Goal: Complete application form: Complete application form

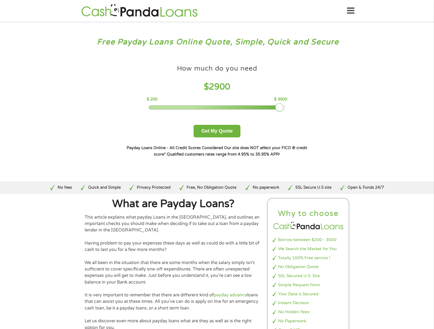
click at [279, 106] on div at bounding box center [217, 108] width 136 height 4
drag, startPoint x: 279, startPoint y: 106, endPoint x: 284, endPoint y: 106, distance: 4.6
click at [284, 106] on div at bounding box center [284, 107] width 9 height 9
click at [217, 133] on button "Get My Quote" at bounding box center [217, 131] width 47 height 13
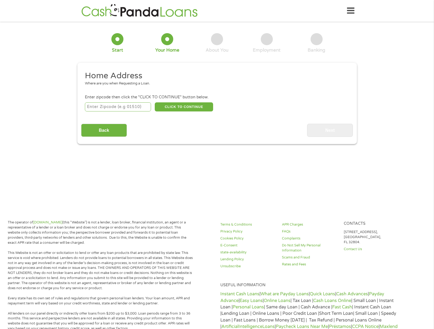
click at [128, 107] on input "number" at bounding box center [118, 107] width 66 height 9
type input "85205"
select select "Arizona"
click at [194, 109] on button "CLICK TO CONTINUE" at bounding box center [184, 107] width 58 height 9
type input "85205"
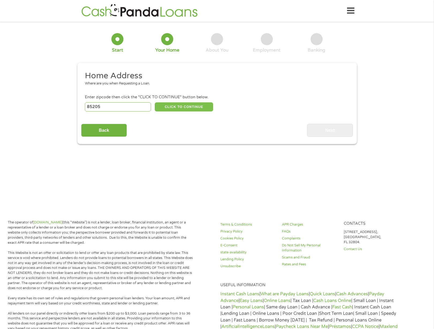
type input "Mesa"
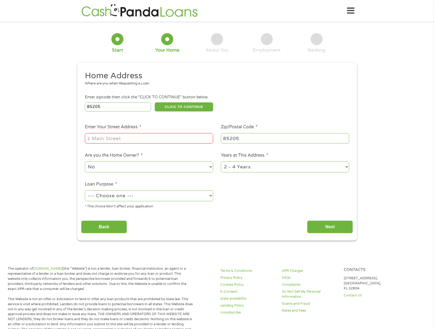
click at [132, 139] on input "Enter Your Street Address *" at bounding box center [149, 138] width 128 height 10
type input "6134 East Ensenada Street"
click at [139, 167] on select "No Yes" at bounding box center [149, 167] width 128 height 11
click at [85, 162] on select "No Yes" at bounding box center [149, 167] width 128 height 11
click at [163, 198] on select "--- Choose one --- Pay Bills Debt Consolidation Home Improvement Major Purchase…" at bounding box center [149, 196] width 128 height 11
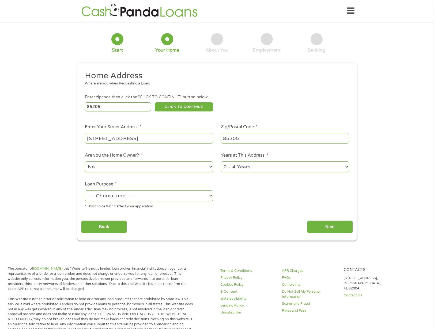
select select "paybills"
click at [85, 191] on select "--- Choose one --- Pay Bills Debt Consolidation Home Improvement Major Purchase…" at bounding box center [149, 196] width 128 height 11
click at [335, 229] on input "Next" at bounding box center [330, 227] width 46 height 13
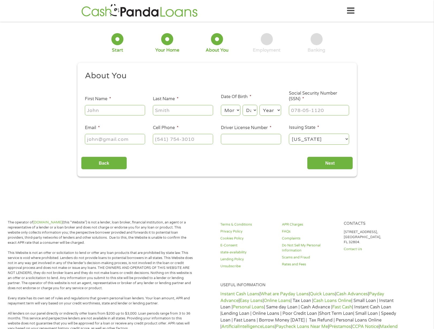
click at [126, 107] on input "First Name *" at bounding box center [115, 110] width 60 height 10
type input "Tammy"
type input "Williams"
type input "bambamttw@gmail.com"
type input "(310) 408-8558"
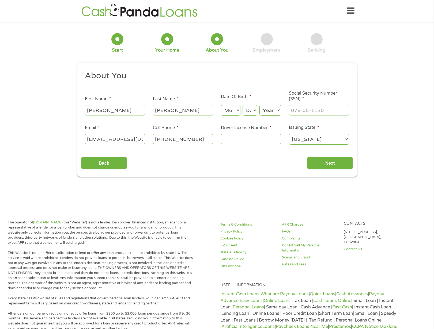
click at [232, 113] on select "Month 1 2 3 4 5 6 7 8 9 10 11 12" at bounding box center [231, 110] width 20 height 11
select select "3"
click at [221, 105] on select "Month 1 2 3 4 5 6 7 8 9 10 11 12" at bounding box center [231, 110] width 20 height 11
click at [253, 111] on select "Day 1 2 3 4 5 6 7 8 9 10 11 12 13 14 15 16 17 18 19 20 21 22 23 24 25 26 27 28 …" at bounding box center [249, 110] width 14 height 11
select select "30"
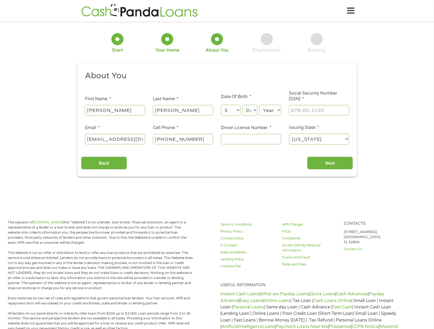
click at [242, 105] on select "Day 1 2 3 4 5 6 7 8 9 10 11 12 13 14 15 16 17 18 19 20 21 22 23 24 25 26 27 28 …" at bounding box center [249, 110] width 14 height 11
click at [271, 111] on select "Year 2007 2006 2005 2004 2003 2002 2001 2000 1999 1998 1997 1996 1995 1994 1993…" at bounding box center [270, 110] width 22 height 11
select select "1964"
click at [259, 105] on select "Year 2007 2006 2005 2004 2003 2002 2001 2000 1999 1998 1997 1996 1995 1994 1993…" at bounding box center [270, 110] width 22 height 11
click at [314, 111] on input "___-__-____" at bounding box center [319, 110] width 60 height 10
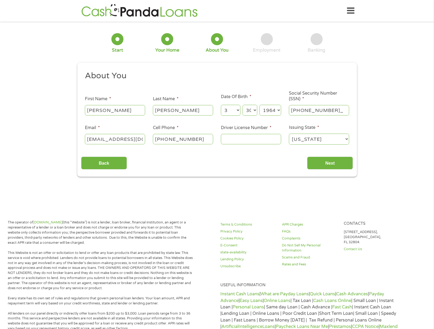
type input "576-11-7638"
click at [263, 142] on input "Driver License Number *" at bounding box center [251, 139] width 60 height 10
type input "F"
type input "D10506431"
click at [333, 164] on input "Next" at bounding box center [330, 163] width 46 height 13
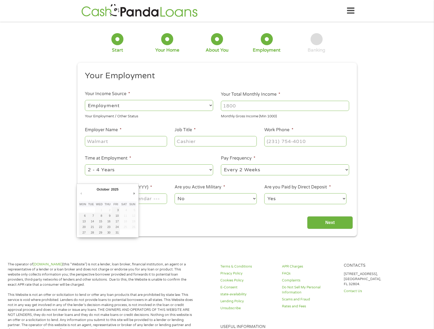
click at [119, 202] on body "Home Get Loan Offer How it works FAQs Blog Cash Loans Quick Loans Online Loans …" at bounding box center [217, 309] width 434 height 619
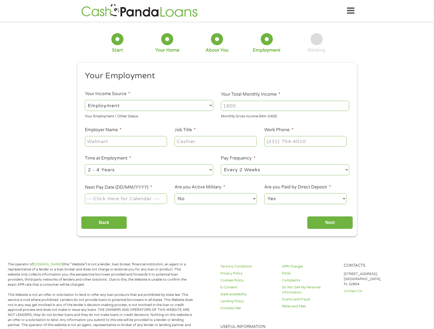
click at [126, 195] on input "Next Pay Date (DD/MM/YYYY) *" at bounding box center [126, 199] width 82 height 10
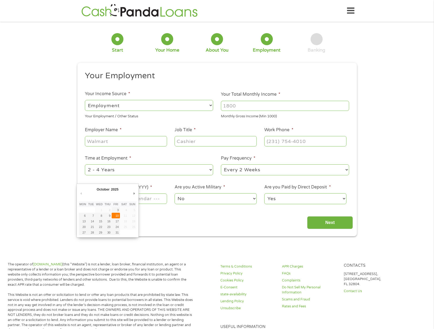
type input "10/10/2025"
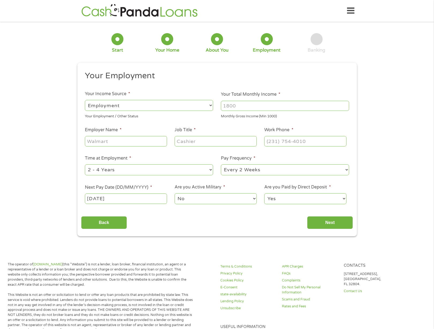
click at [127, 142] on input "Employer Name *" at bounding box center [126, 141] width 82 height 10
type input "Liberty Wear"
click at [209, 143] on input "Job Title *" at bounding box center [216, 141] width 82 height 10
type input "Sales Consultant"
click at [287, 139] on input "(___) ___-____" at bounding box center [305, 141] width 82 height 10
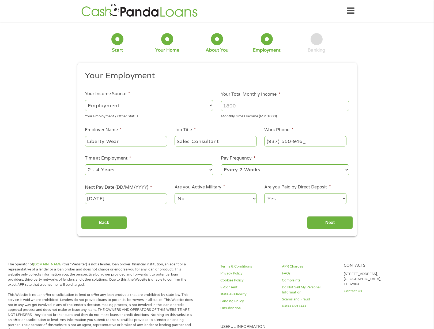
type input "(937) 550-9466"
click at [139, 170] on select "--- Choose one --- 1 Year or less 1 - 2 Years 2 - 4 Years Over 4 Years" at bounding box center [149, 170] width 128 height 11
select select "12months"
click at [85, 165] on select "--- Choose one --- 1 Year or less 1 - 2 Years 2 - 4 Years Over 4 Years" at bounding box center [149, 170] width 128 height 11
click at [262, 172] on select "--- Choose one --- Every 2 Weeks Every Week Monthly Semi-Monthly" at bounding box center [285, 170] width 128 height 11
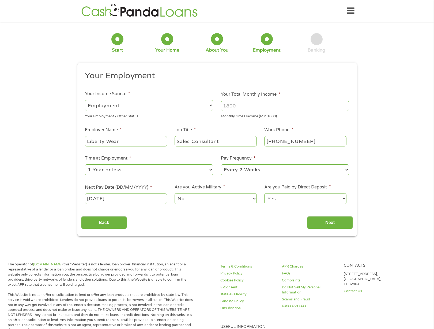
select select "monthly"
click at [221, 165] on select "--- Choose one --- Every 2 Weeks Every Week Monthly Semi-Monthly" at bounding box center [285, 170] width 128 height 11
click at [287, 108] on input "Your Total Monthly Income *" at bounding box center [285, 106] width 128 height 10
type input "2500"
click at [326, 225] on input "Next" at bounding box center [330, 223] width 46 height 13
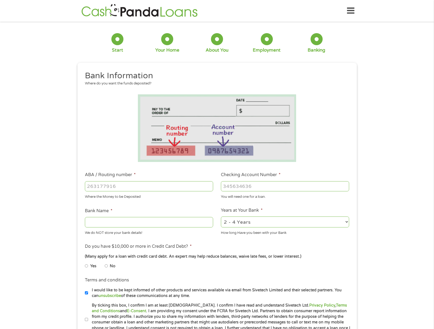
click at [125, 187] on input "ABA / Routing number *" at bounding box center [149, 186] width 128 height 10
type input "322271627"
type input "JP MORGAN CHASE BANK NA"
type input "322271627"
click at [290, 188] on input "Checking Account Number *" at bounding box center [285, 186] width 128 height 10
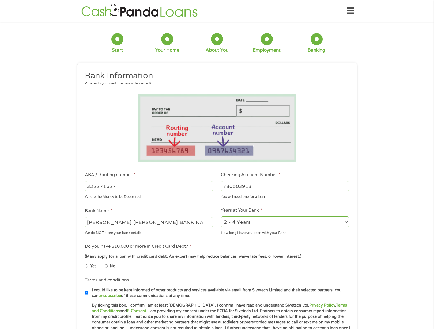
type input "780503913"
click at [257, 222] on select "2 - 4 Years 6 - 12 Months 1 - 2 Years Over 4 Years" at bounding box center [285, 222] width 128 height 11
select select "60months"
click at [221, 217] on select "2 - 4 Years 6 - 12 Months 1 - 2 Years Over 4 Years" at bounding box center [285, 222] width 128 height 11
click at [85, 267] on input "Yes" at bounding box center [86, 266] width 3 height 9
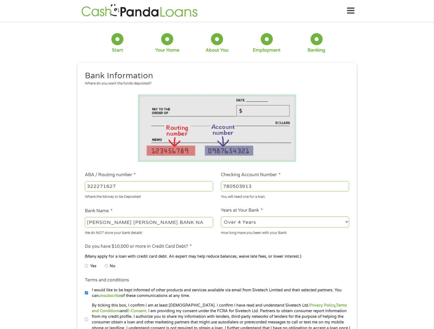
radio input "true"
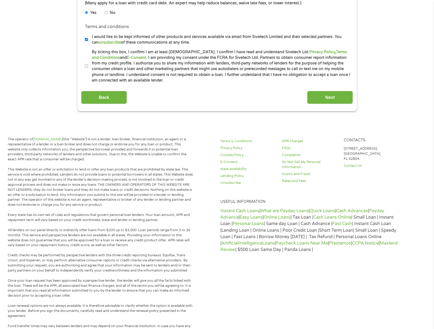
scroll to position [255, 0]
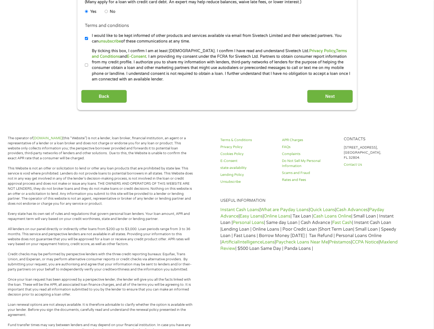
click at [88, 66] on label "By ticking this box, I confirm I am at least 18 years old. I confirm I have rea…" at bounding box center [219, 65] width 263 height 34
click at [88, 66] on input "By ticking this box, I confirm I am at least 18 years old. I confirm I have rea…" at bounding box center [86, 65] width 3 height 9
checkbox input "true"
click at [336, 96] on input "Next" at bounding box center [330, 96] width 46 height 13
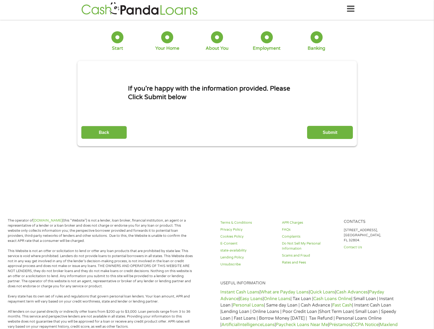
scroll to position [0, 0]
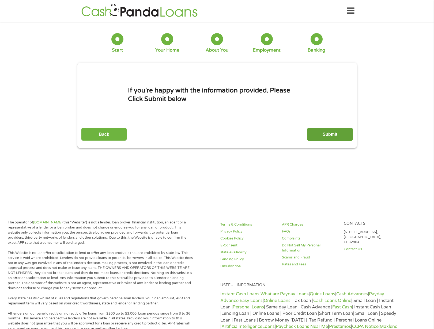
click at [333, 134] on input "Submit" at bounding box center [330, 134] width 46 height 13
